Goal: Navigation & Orientation: Understand site structure

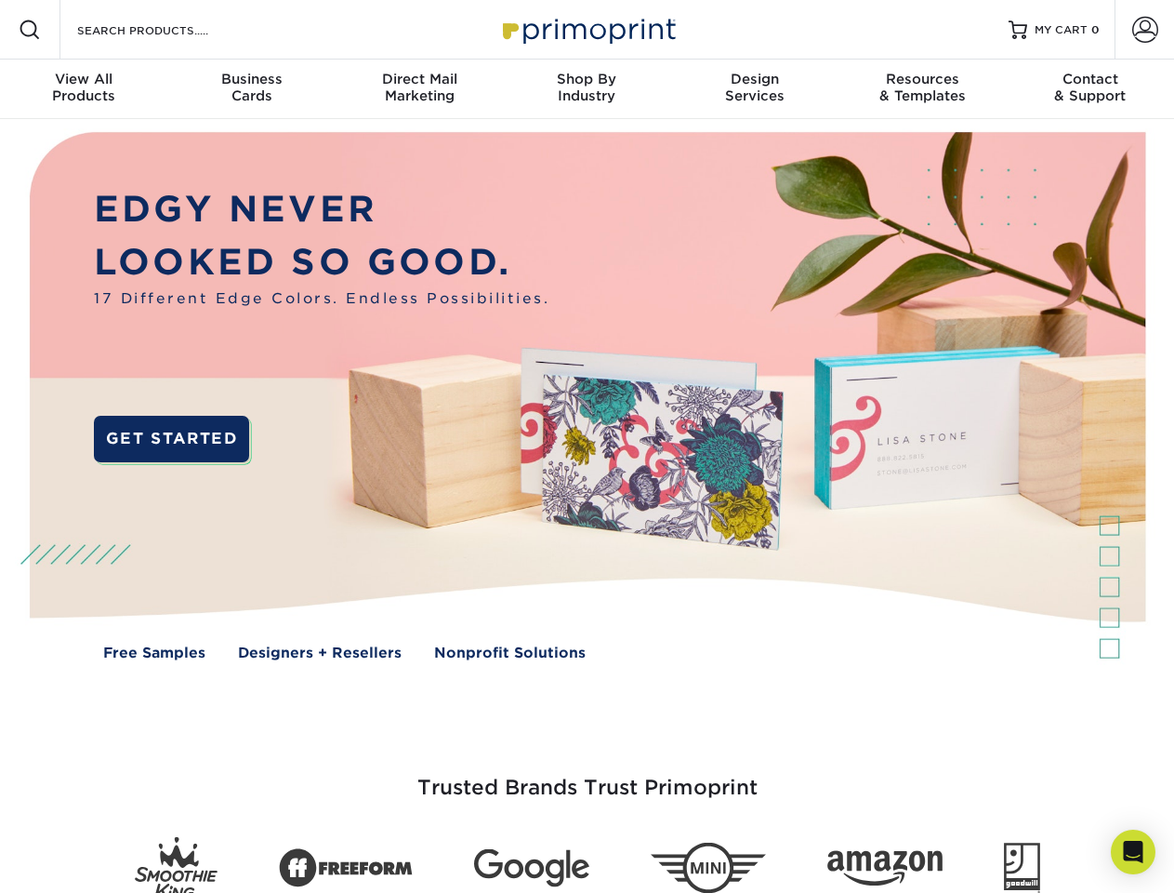
click at [587, 446] on img at bounding box center [587, 409] width 1162 height 581
click at [30, 30] on span at bounding box center [30, 30] width 22 height 22
click at [1145, 30] on span at bounding box center [1145, 30] width 26 height 26
click at [84, 89] on div "View All Products" at bounding box center [83, 87] width 167 height 33
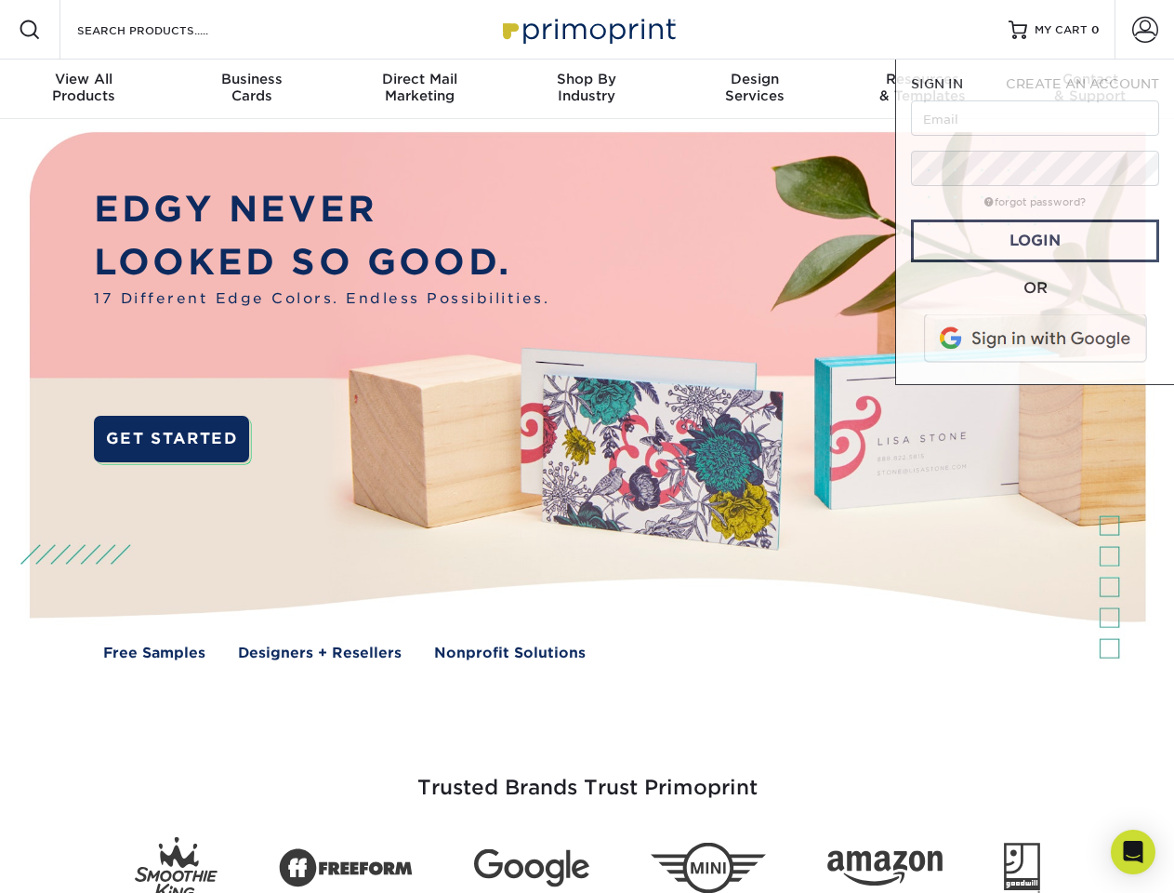
click at [251, 89] on div "Business Cards" at bounding box center [250, 87] width 167 height 33
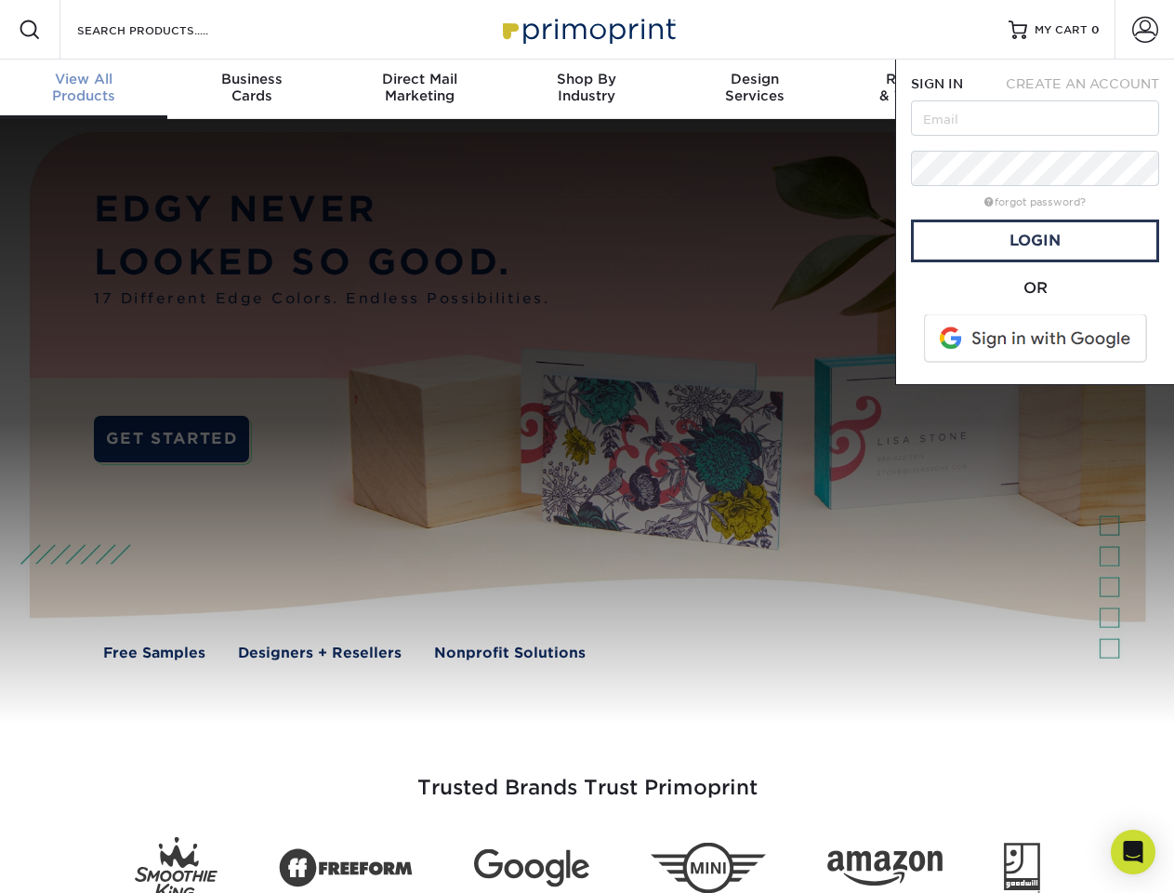
click at [419, 89] on div "Direct Mail Marketing" at bounding box center [419, 87] width 167 height 33
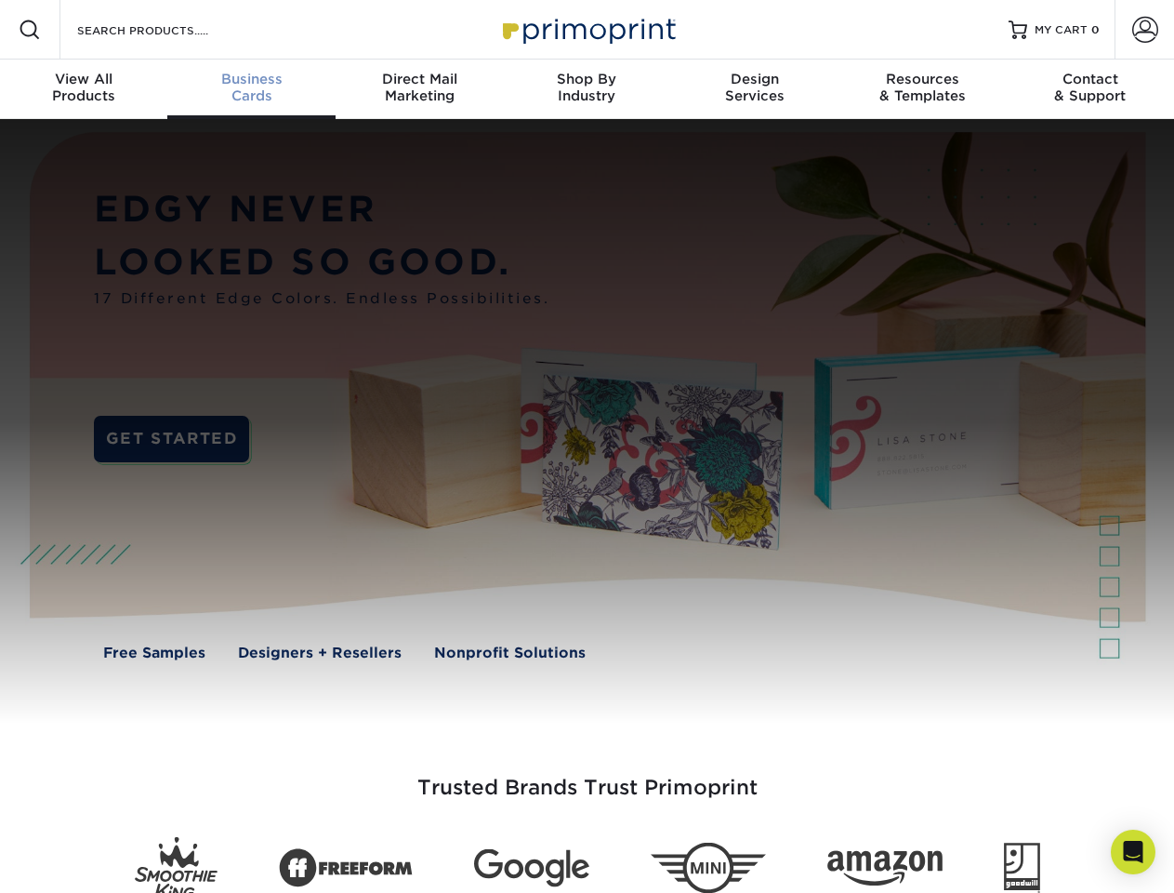
click at [587, 89] on div "Shop By Industry" at bounding box center [586, 87] width 167 height 33
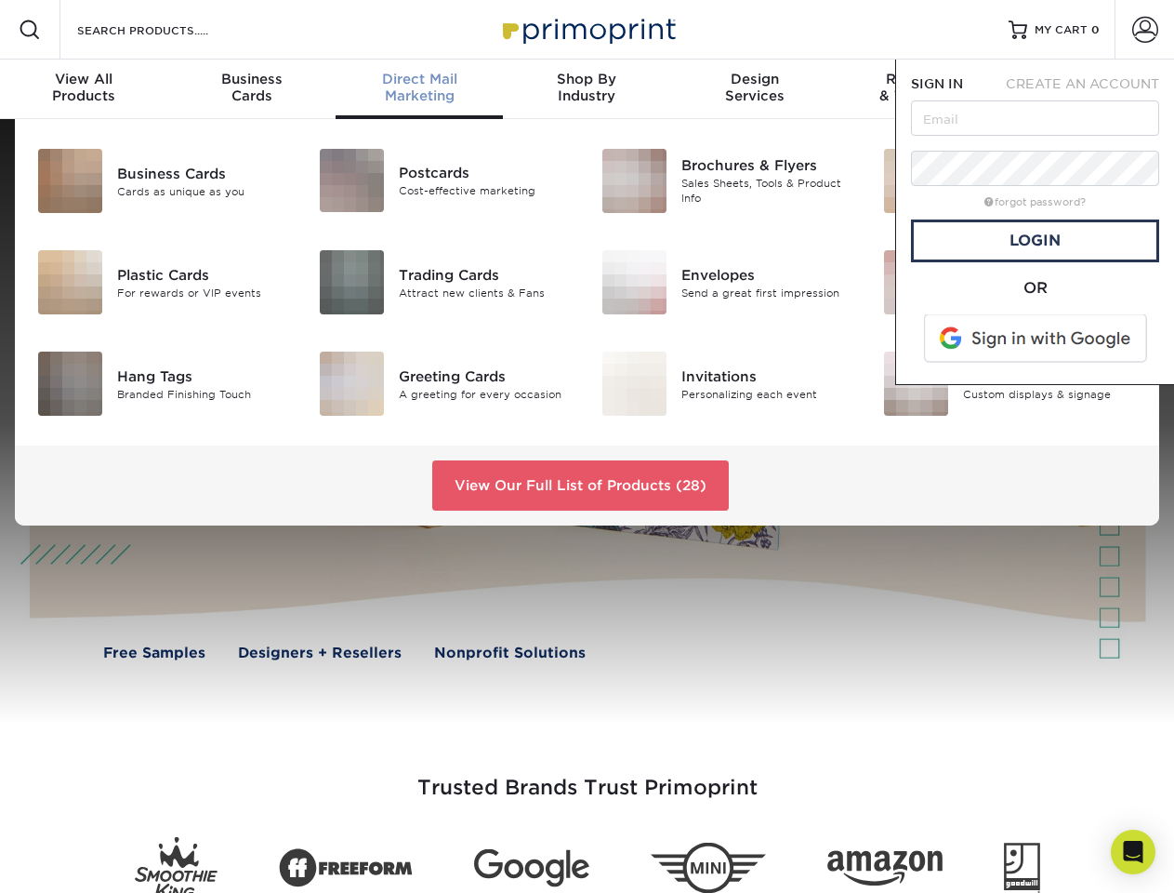
click at [755, 89] on div "Design Services" at bounding box center [754, 87] width 167 height 33
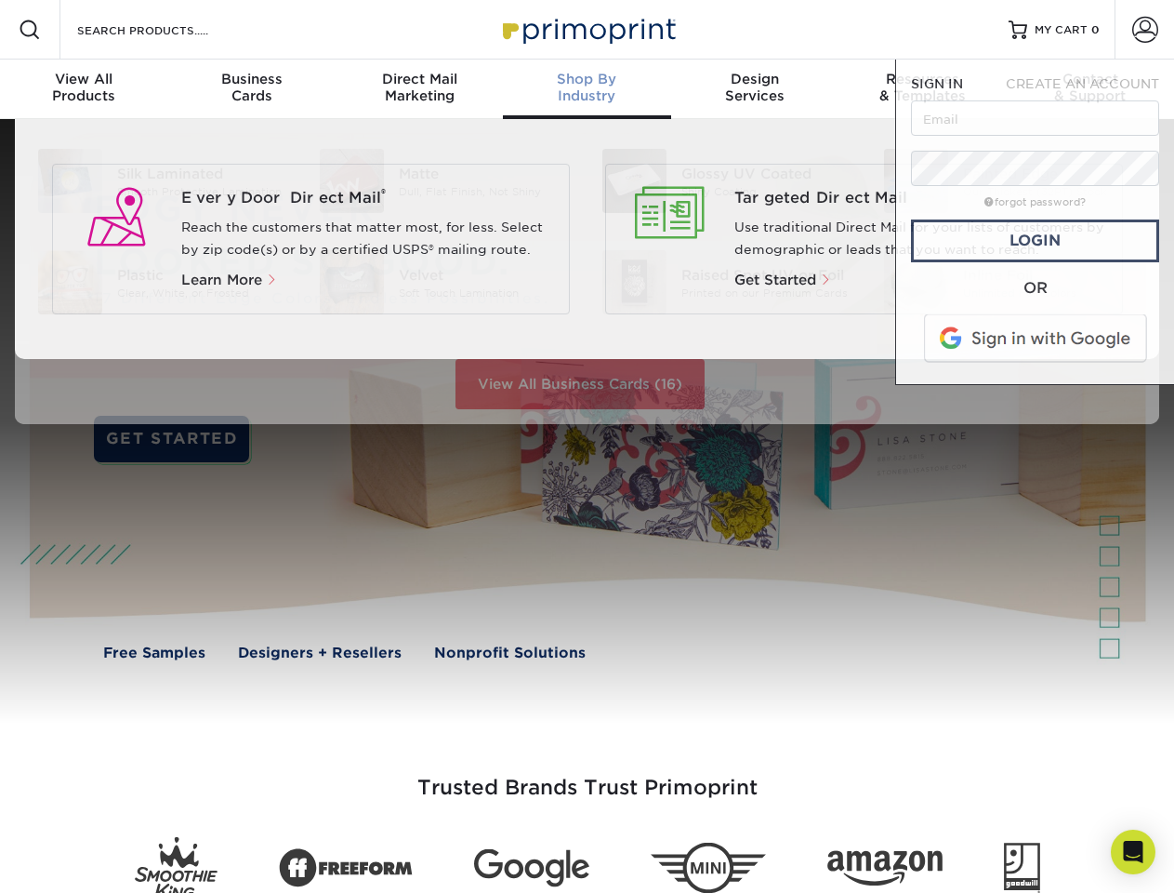
click at [922, 89] on span "SIGN IN" at bounding box center [937, 83] width 52 height 15
click at [1091, 89] on span "CREATE AN ACCOUNT" at bounding box center [1082, 83] width 153 height 15
